Goal: Find specific page/section: Find specific page/section

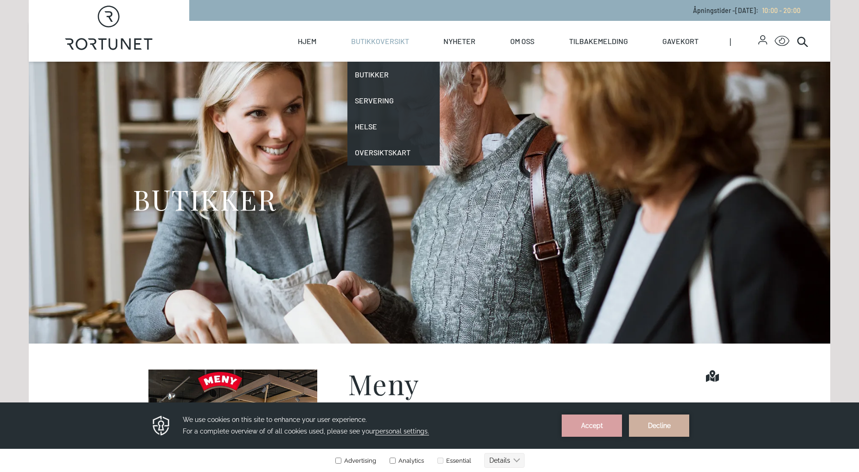
click at [397, 40] on link "Butikkoversikt" at bounding box center [380, 41] width 58 height 41
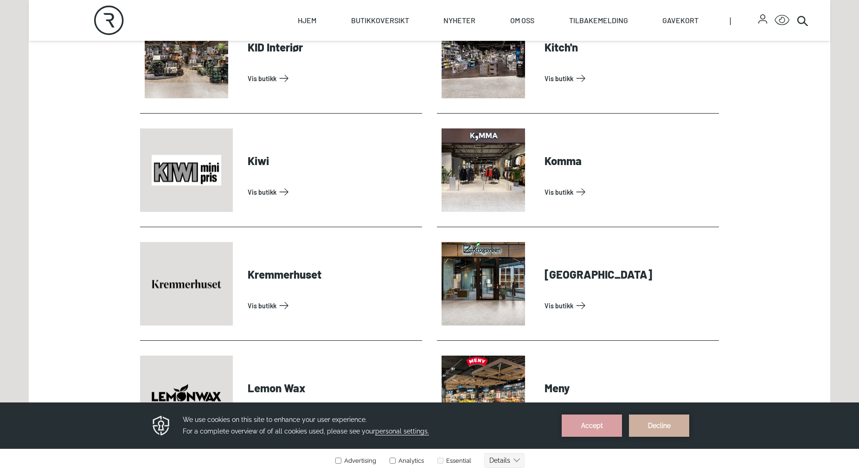
scroll to position [1345, 0]
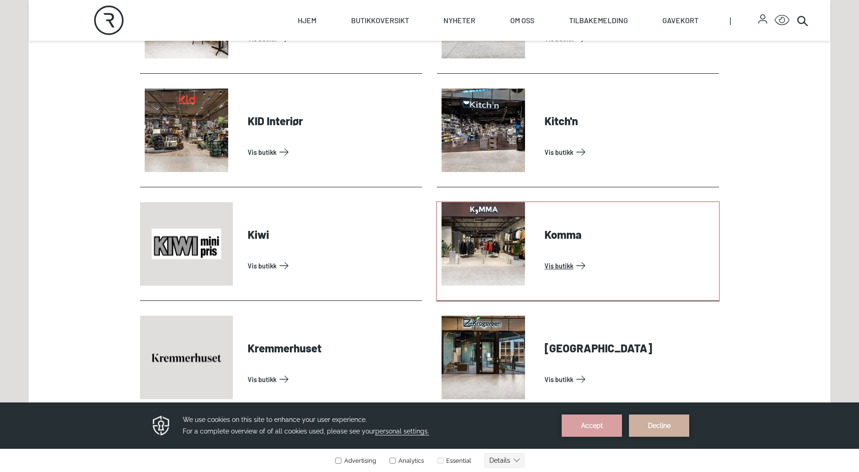
click at [544, 258] on link "Vis butikk" at bounding box center [629, 265] width 171 height 15
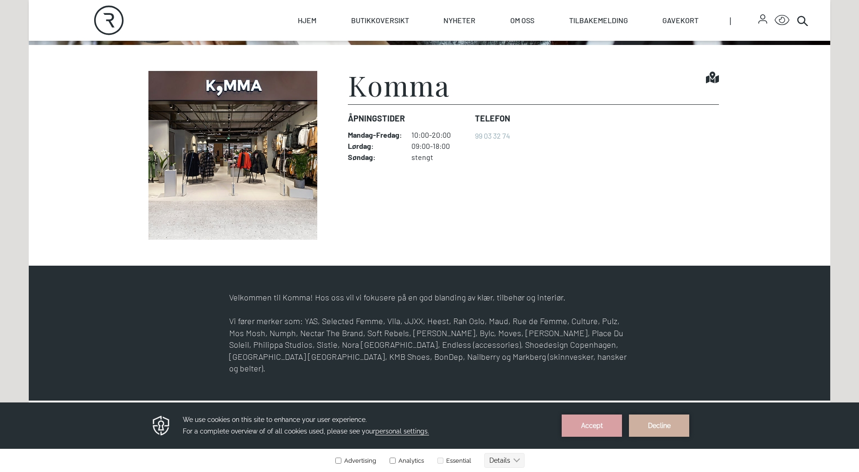
scroll to position [325, 0]
